Goal: Task Accomplishment & Management: Complete application form

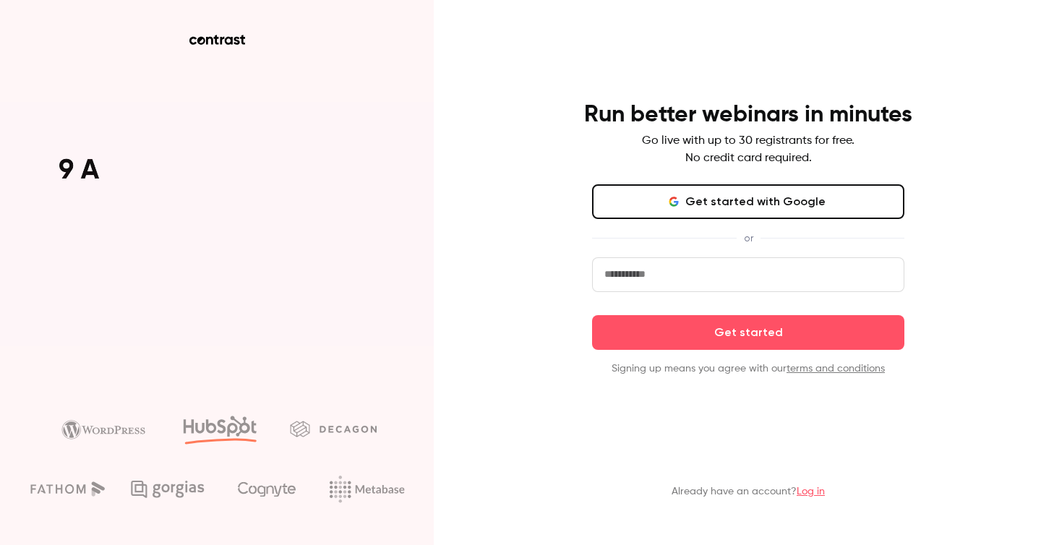
click at [668, 208] on button "Get started with Google" at bounding box center [748, 201] width 312 height 35
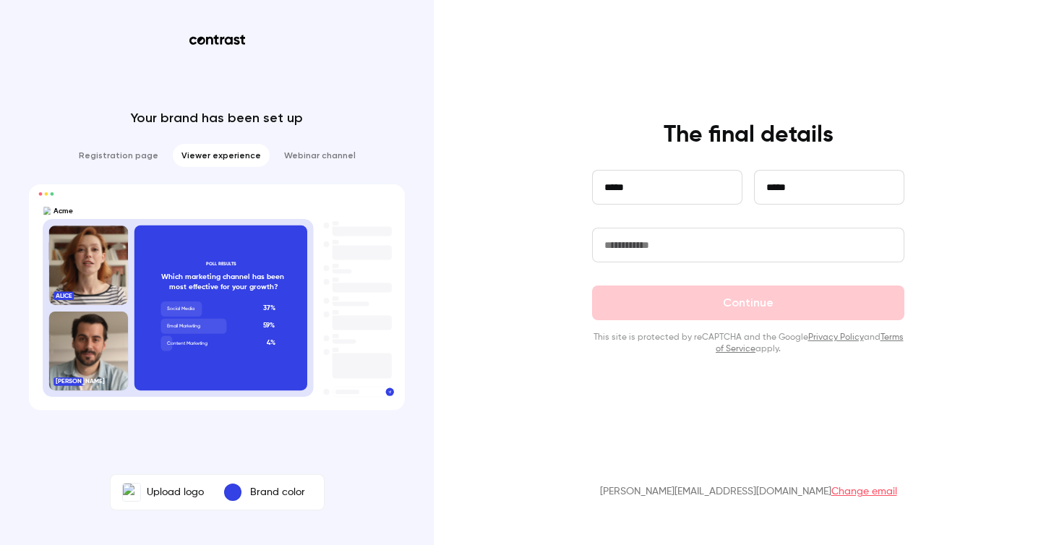
click at [664, 261] on input "text" at bounding box center [748, 245] width 312 height 35
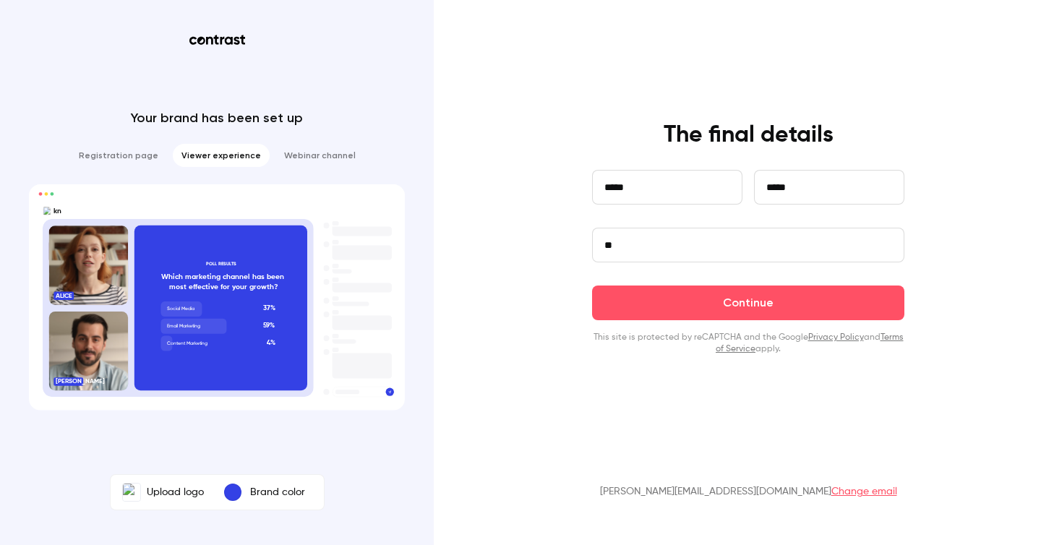
type input "*"
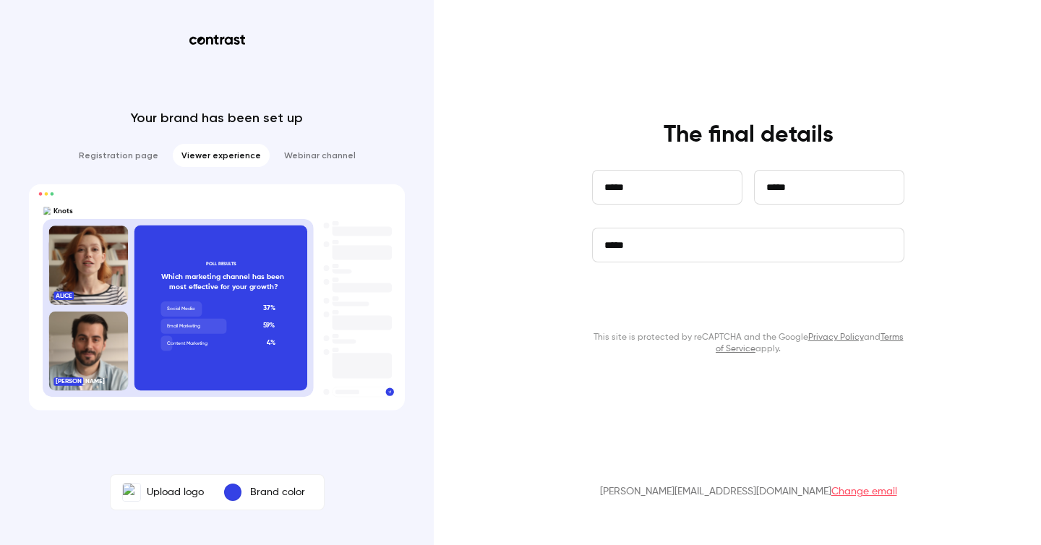
type input "*****"
click at [718, 287] on button "Continue" at bounding box center [748, 302] width 312 height 35
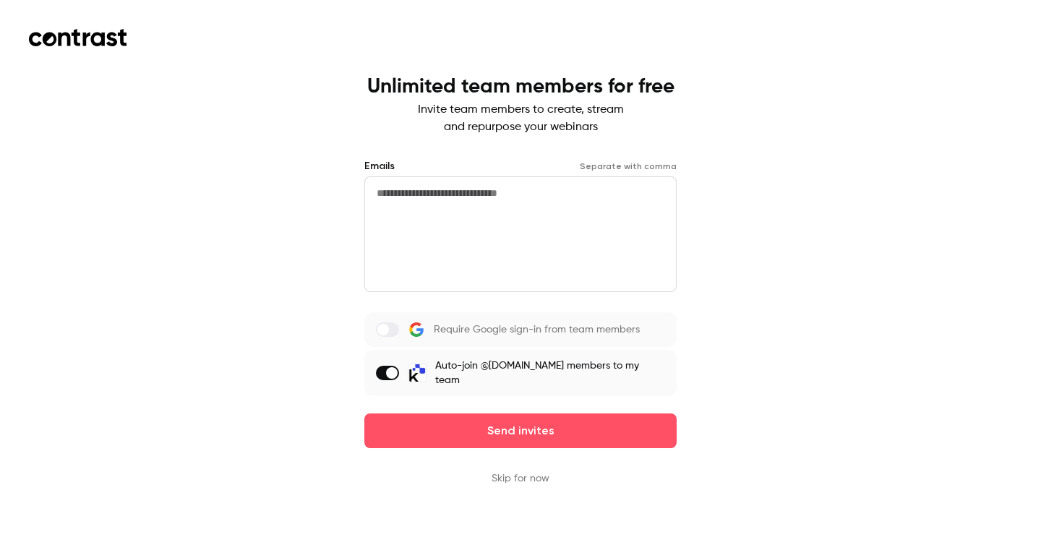
click at [507, 471] on button "Skip for now" at bounding box center [520, 478] width 58 height 14
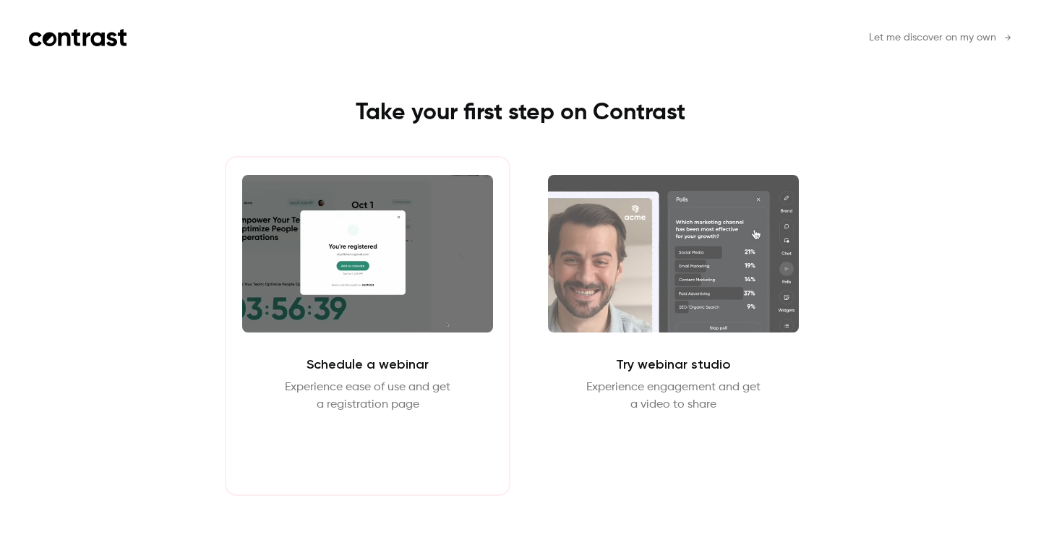
click at [426, 449] on button "Schedule webinar" at bounding box center [368, 448] width 124 height 35
